Goal: Task Accomplishment & Management: Manage account settings

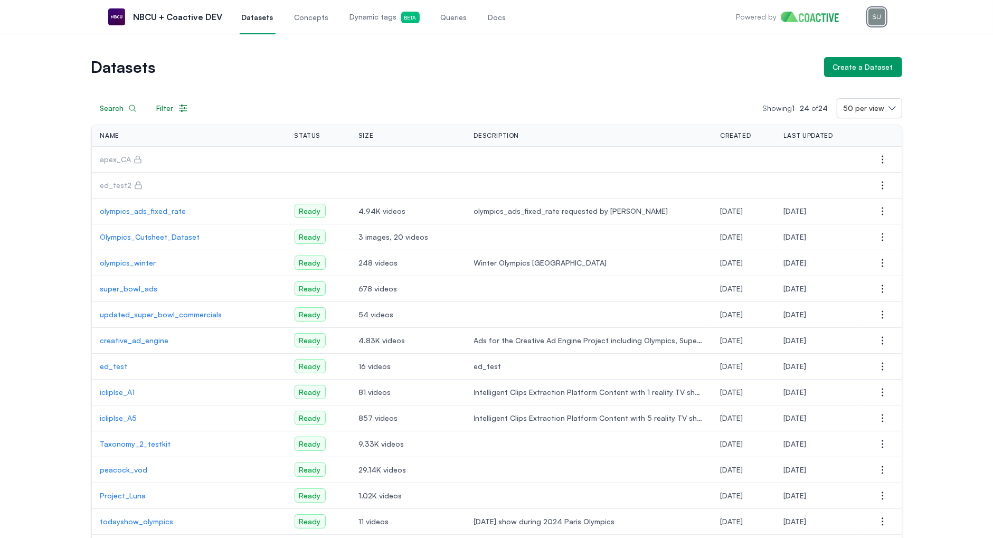
click at [879, 15] on img "button" at bounding box center [876, 16] width 17 height 17
click at [807, 70] on link "Settings" at bounding box center [822, 78] width 126 height 19
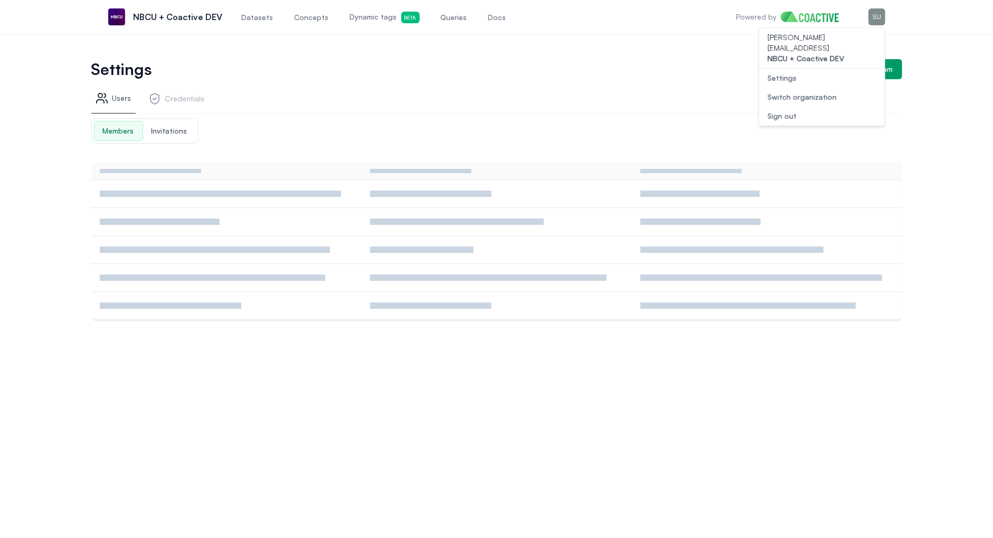
click at [173, 124] on span "Invitations" at bounding box center [169, 130] width 53 height 19
